Goal: Task Accomplishment & Management: Manage account settings

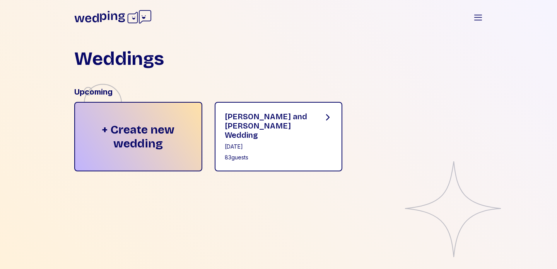
click at [273, 154] on div "83 guests" at bounding box center [268, 158] width 86 height 8
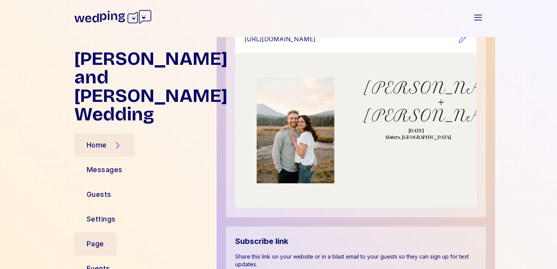
click at [103, 239] on div "Page" at bounding box center [95, 244] width 17 height 11
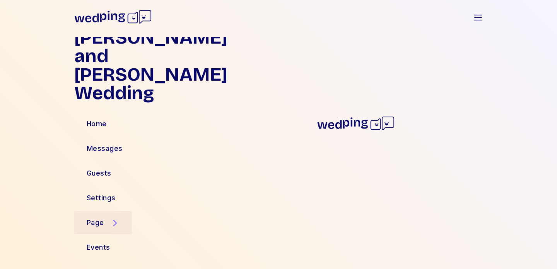
scroll to position [3, 0]
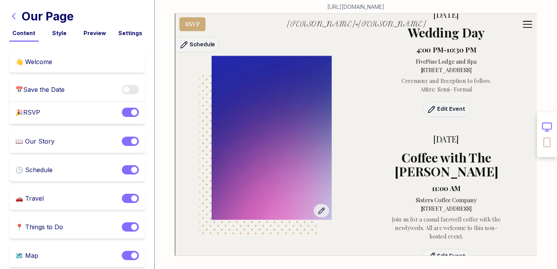
scroll to position [1183, 0]
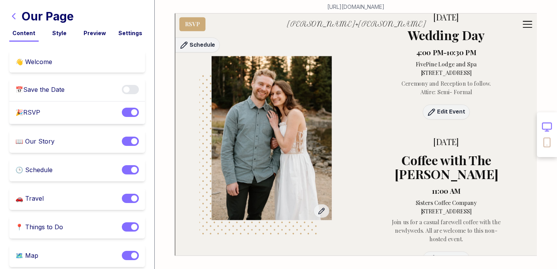
click at [14, 16] on icon "button" at bounding box center [13, 16] width 9 height 9
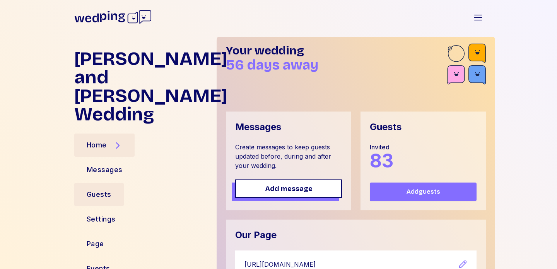
click at [103, 185] on div "Guests" at bounding box center [98, 194] width 49 height 23
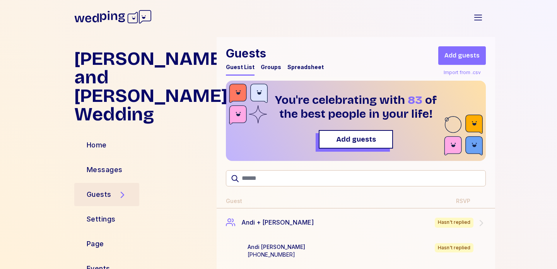
click at [311, 61] on div "Guests Guest List Groups Spreadsheet" at bounding box center [275, 60] width 98 height 29
click at [310, 66] on div "Spreadsheet" at bounding box center [305, 67] width 36 height 8
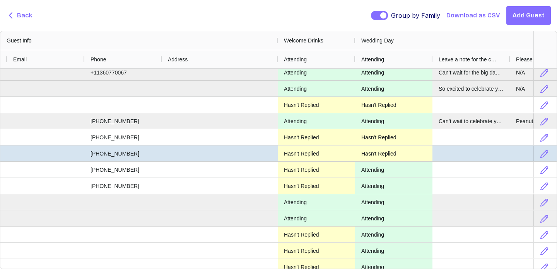
scroll to position [280, 0]
